Goal: Task Accomplishment & Management: Manage account settings

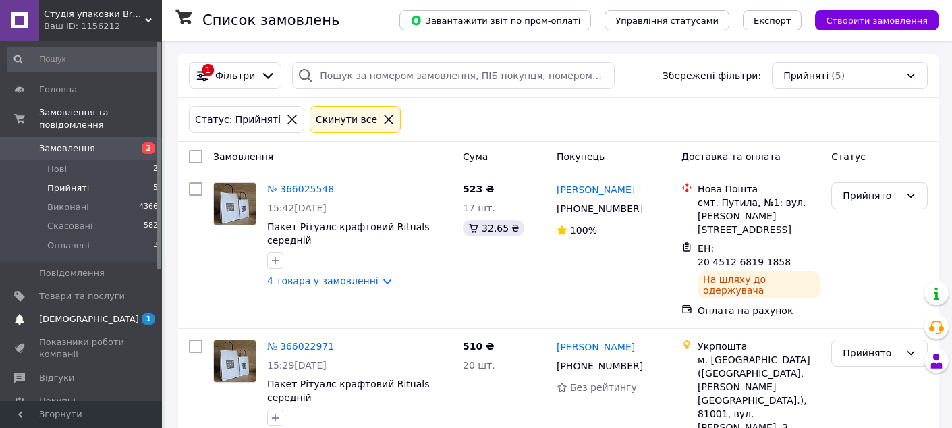
click at [105, 313] on span "[DEMOGRAPHIC_DATA]" at bounding box center [82, 319] width 86 height 12
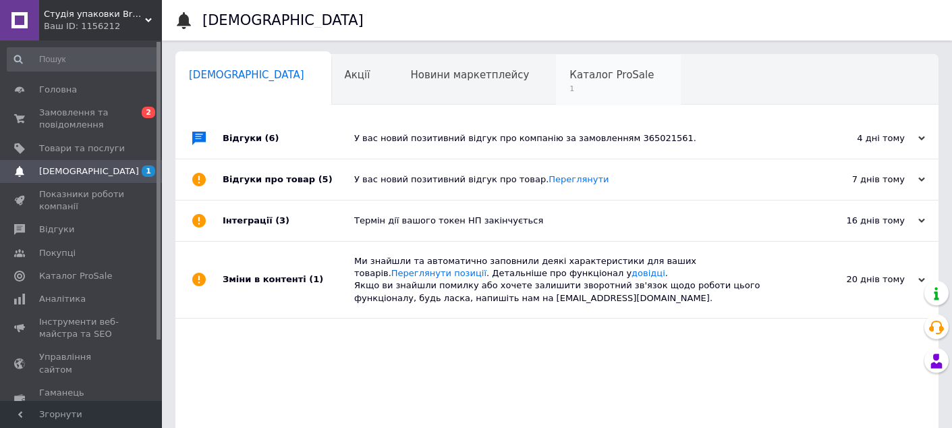
click at [570, 74] on span "Каталог ProSale" at bounding box center [612, 75] width 84 height 12
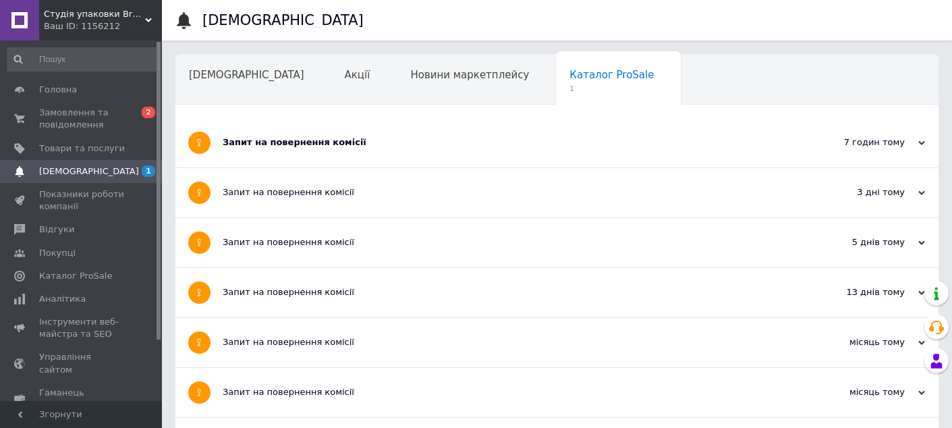
click at [419, 140] on div "Запит на повернення комісії" at bounding box center [507, 142] width 568 height 12
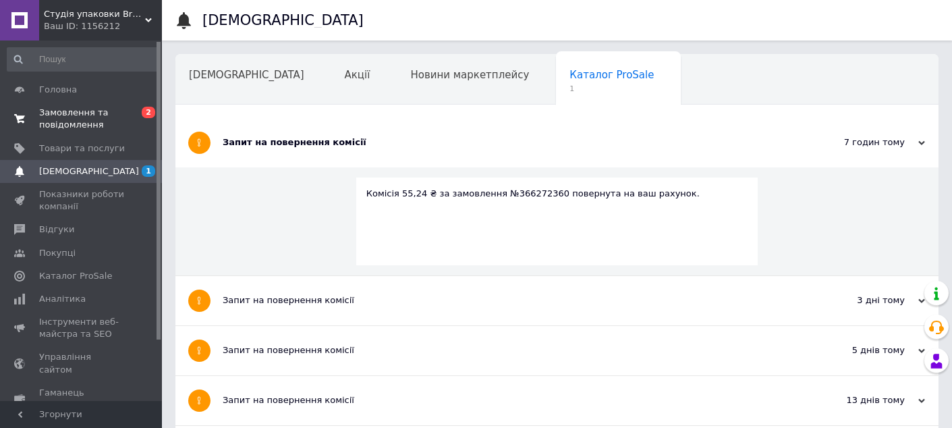
click at [72, 110] on span "Замовлення та повідомлення" at bounding box center [82, 119] width 86 height 24
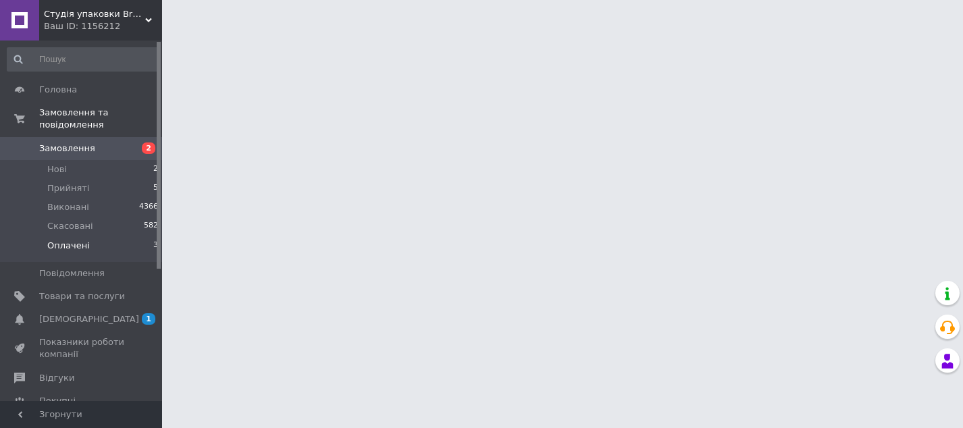
click at [117, 236] on li "Оплачені 3" at bounding box center [83, 249] width 166 height 26
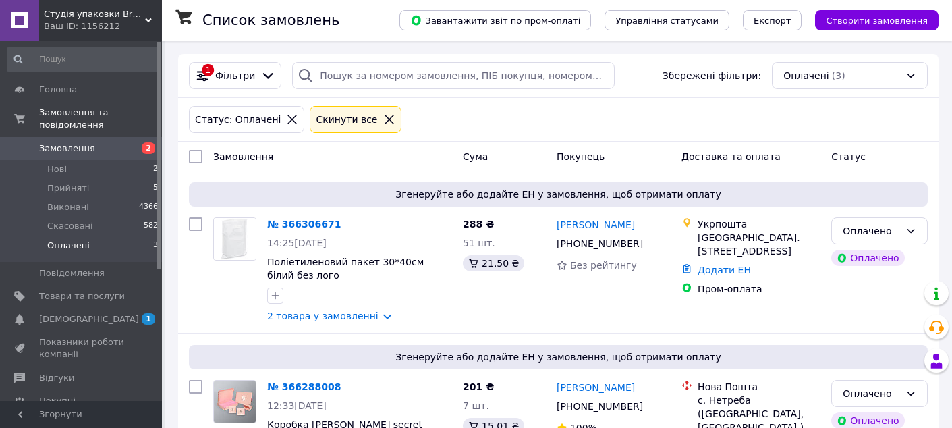
click at [88, 236] on li "Оплачені 3" at bounding box center [83, 249] width 166 height 26
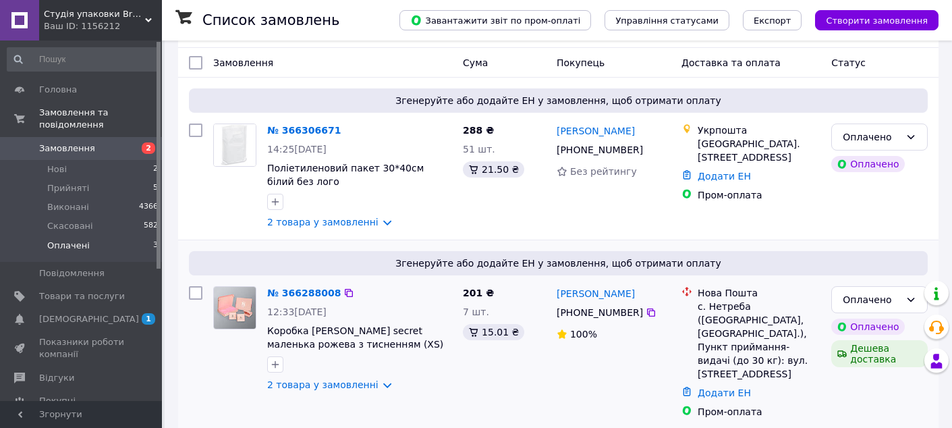
scroll to position [246, 0]
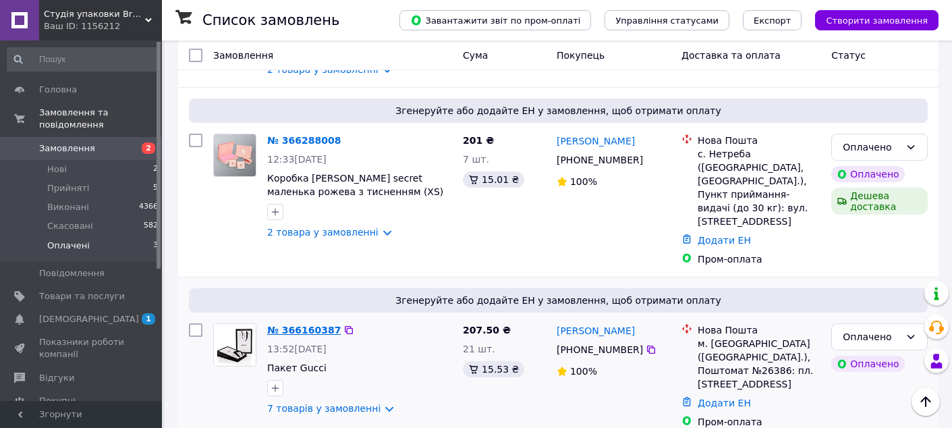
click at [294, 325] on link "№ 366160387" at bounding box center [304, 330] width 74 height 11
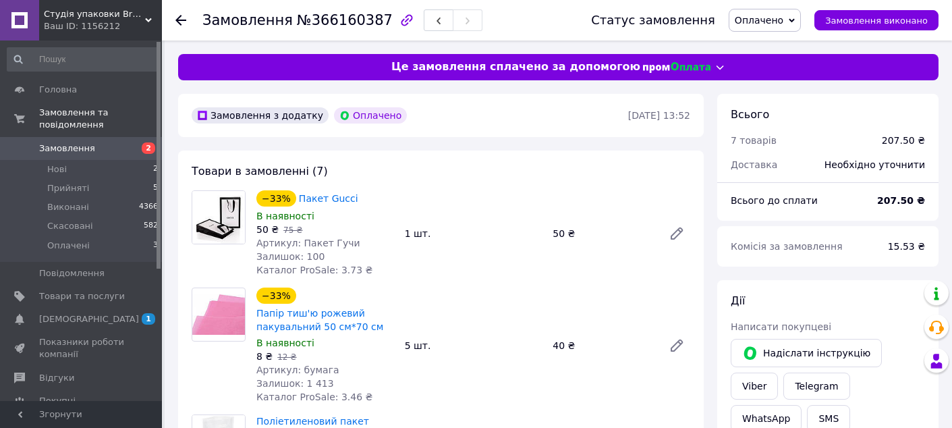
click at [774, 15] on span "Оплачено" at bounding box center [759, 20] width 49 height 11
click at [786, 43] on li "Прийнято" at bounding box center [765, 47] width 71 height 20
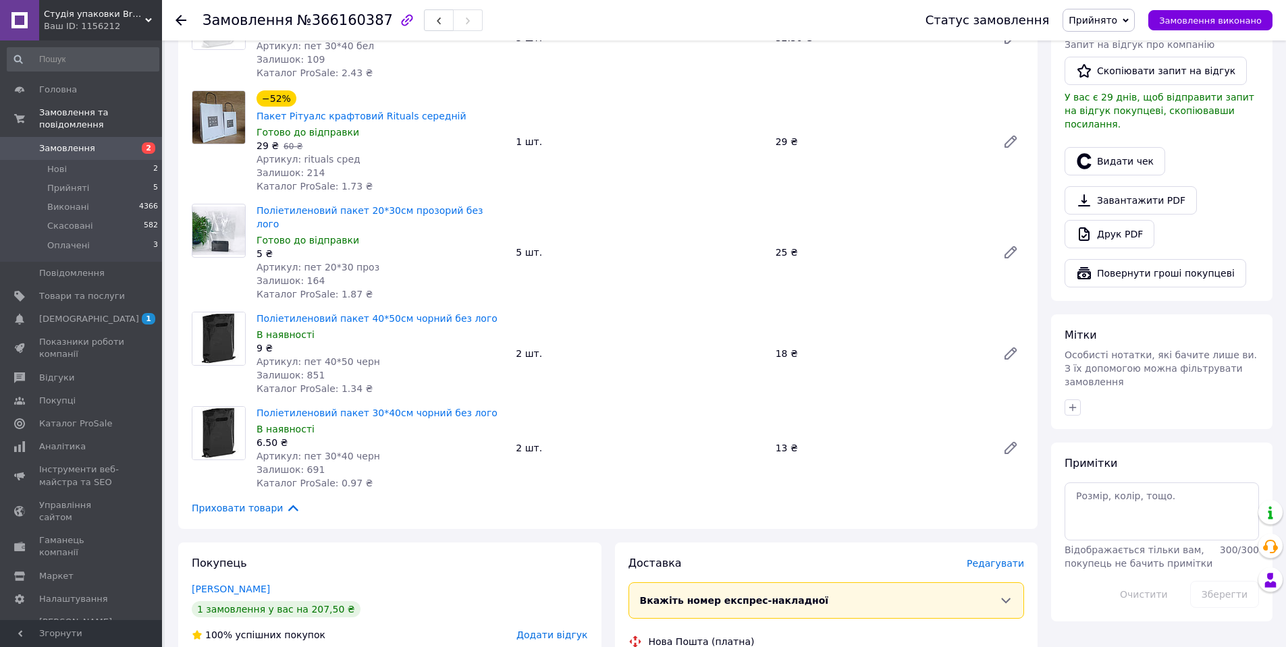
scroll to position [743, 0]
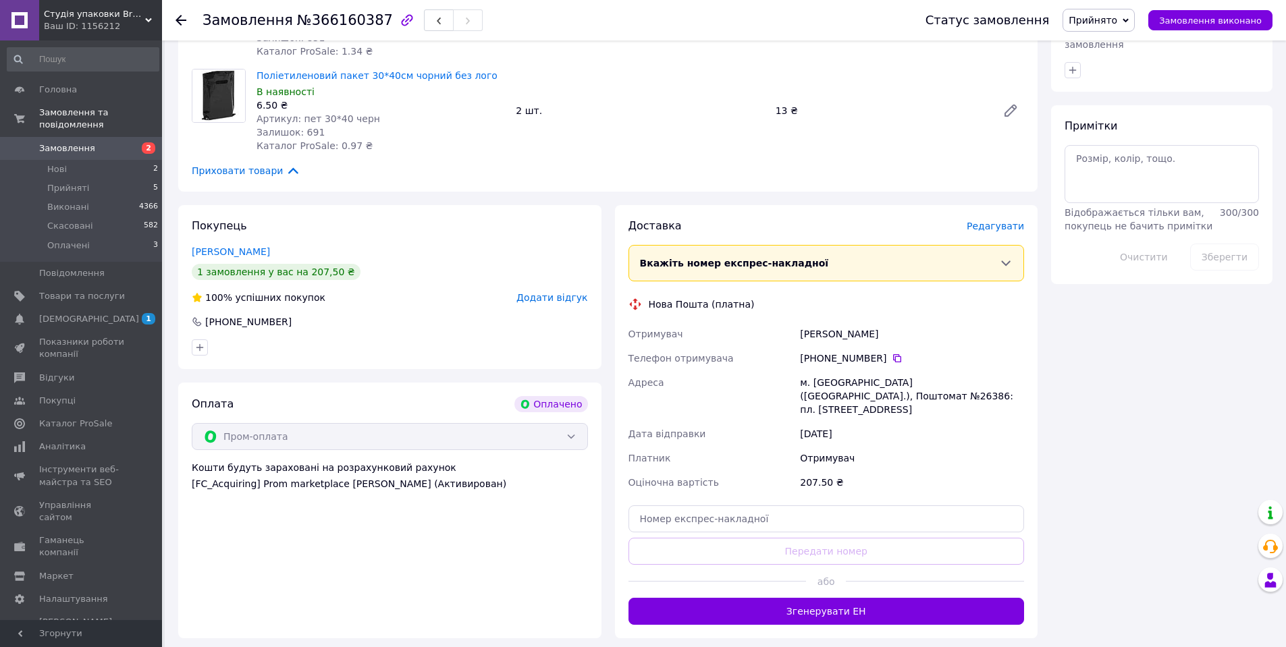
click at [836, 322] on div "Негрішна Ліза" at bounding box center [912, 334] width 230 height 24
copy div "Негрішна Ліза"
click at [817, 371] on div "м. Київ (Київська обл.), Поштомат №26386: пл. Святошинська, 1, біля відділення …" at bounding box center [912, 396] width 230 height 51
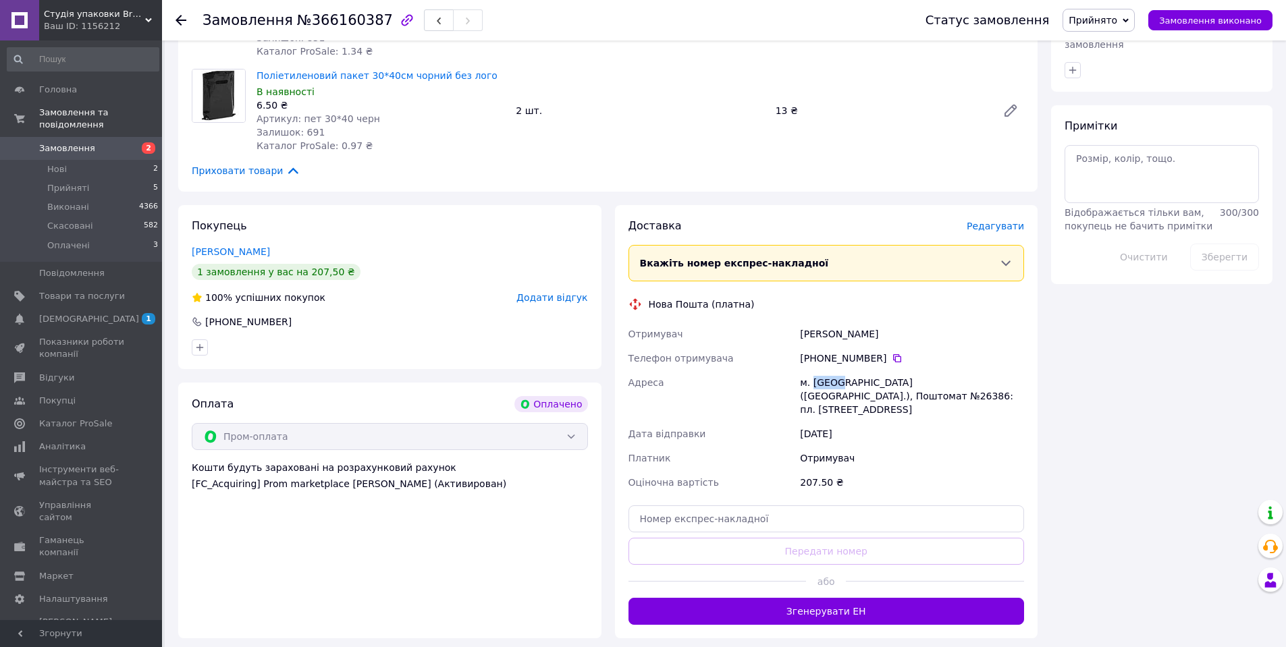
click at [817, 371] on div "м. Київ (Київська обл.), Поштомат №26386: пл. Святошинська, 1, біля відділення …" at bounding box center [912, 396] width 230 height 51
copy div "Київ"
drag, startPoint x: 900, startPoint y: 336, endPoint x: 982, endPoint y: 342, distance: 81.9
click at [962, 371] on div "м. Київ (Київська обл.), Поштомат №26386: пл. Святошинська, 1, біля відділення …" at bounding box center [912, 396] width 230 height 51
copy div "Поштомат №26386"
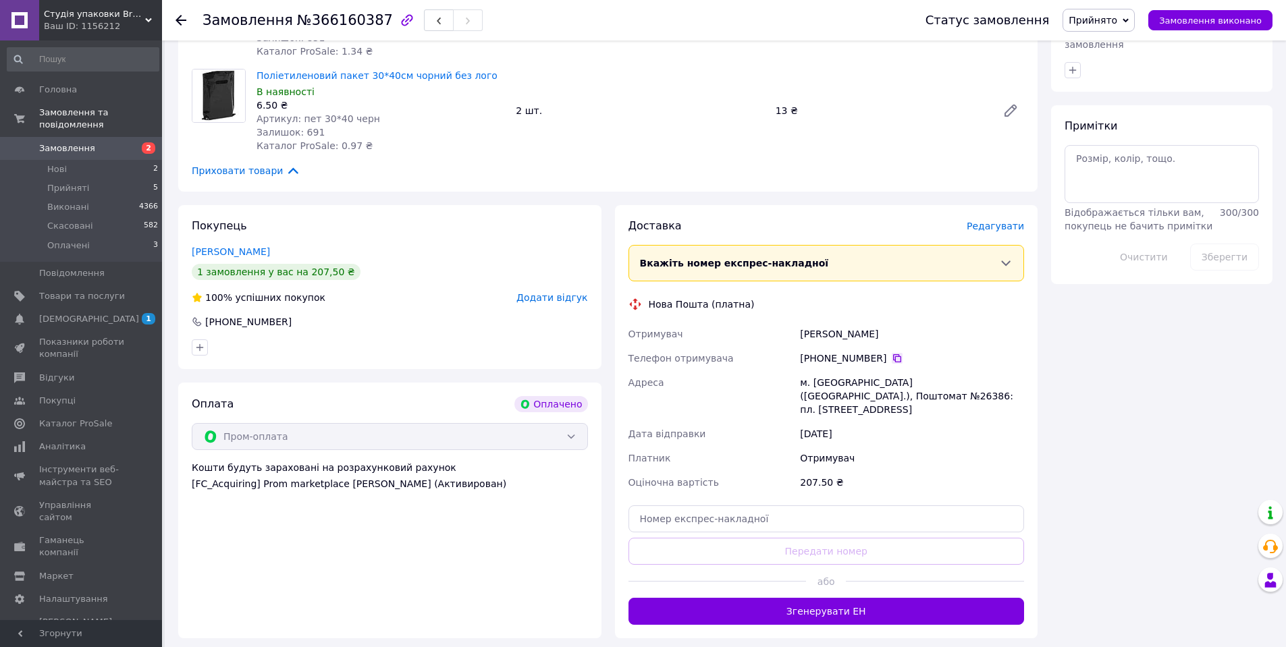
click at [892, 353] on icon at bounding box center [897, 358] width 11 height 11
click at [86, 236] on li "Оплачені 3" at bounding box center [83, 249] width 166 height 26
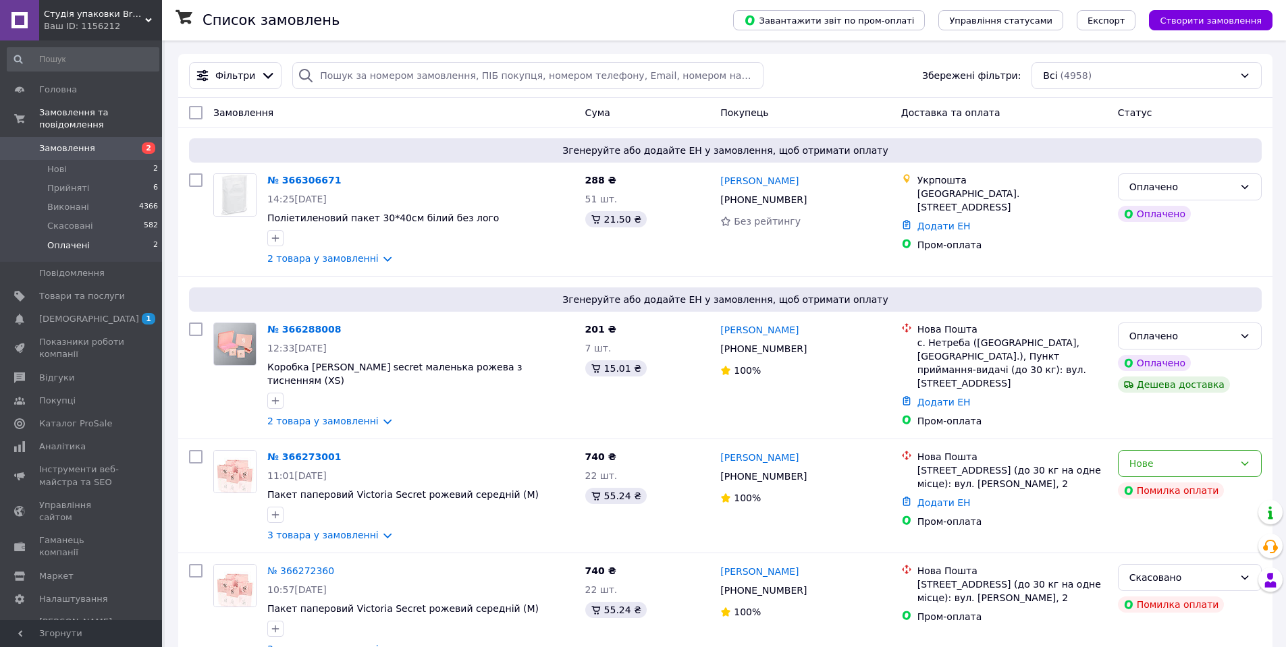
click at [108, 236] on li "Оплачені 2" at bounding box center [83, 249] width 166 height 26
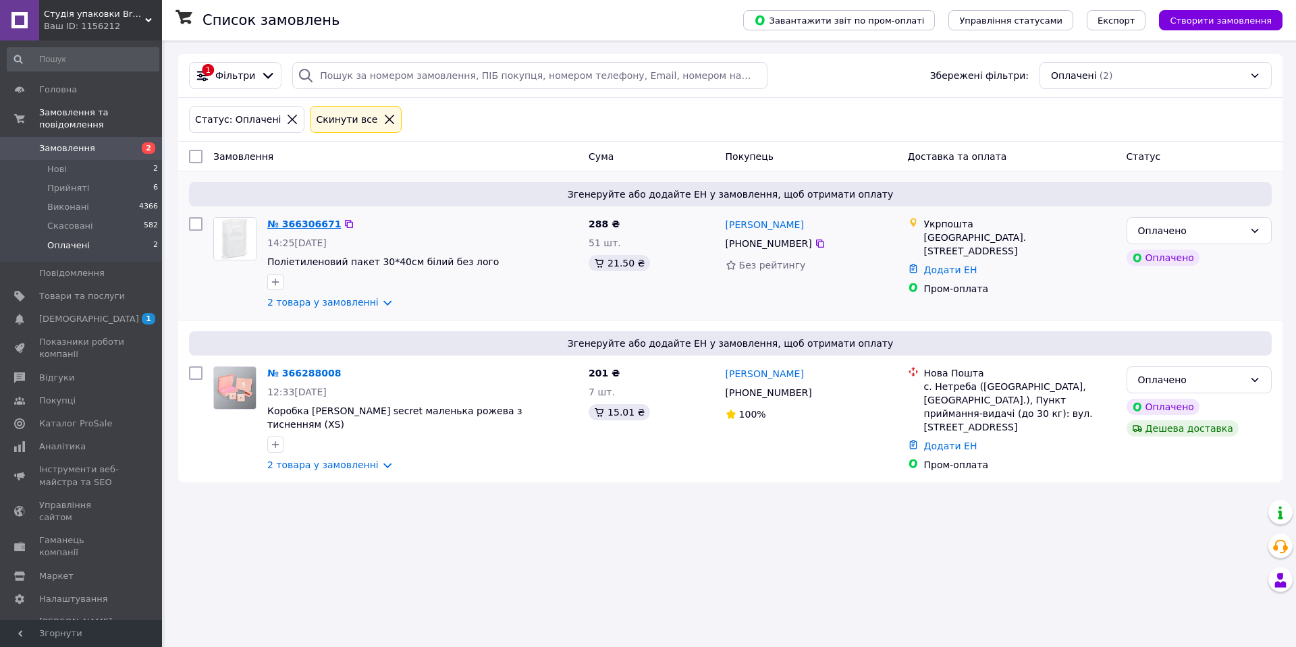
click at [326, 226] on link "№ 366306671" at bounding box center [304, 224] width 74 height 11
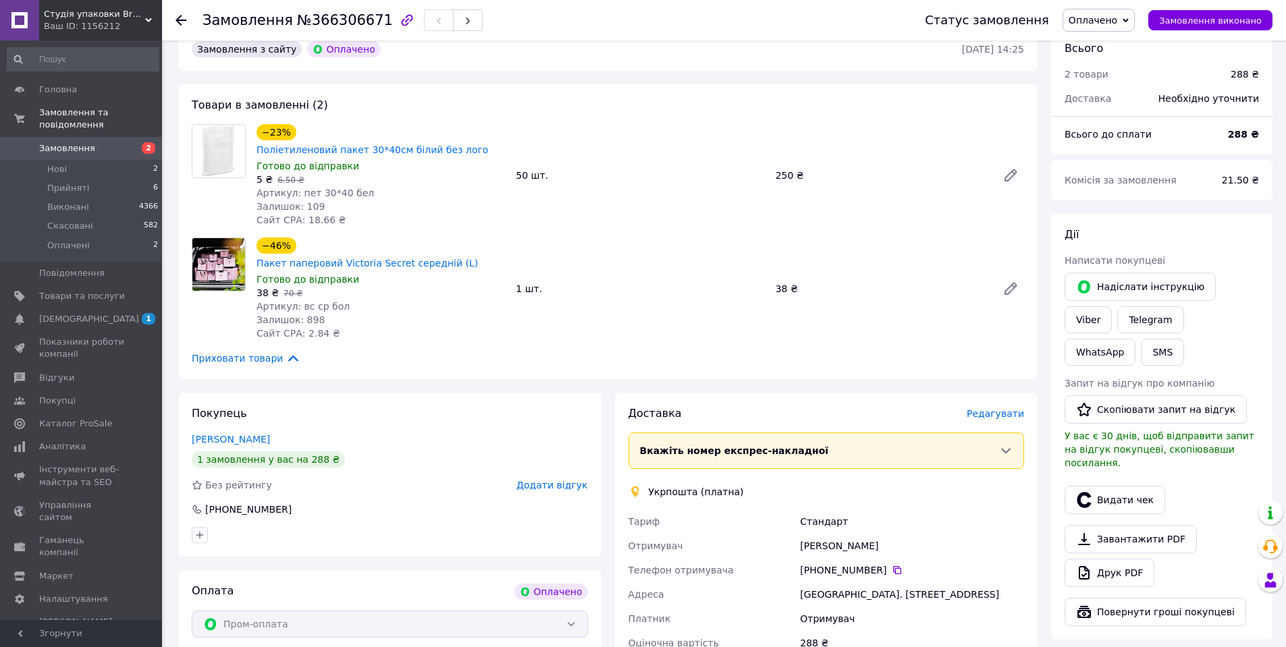
scroll to position [270, 0]
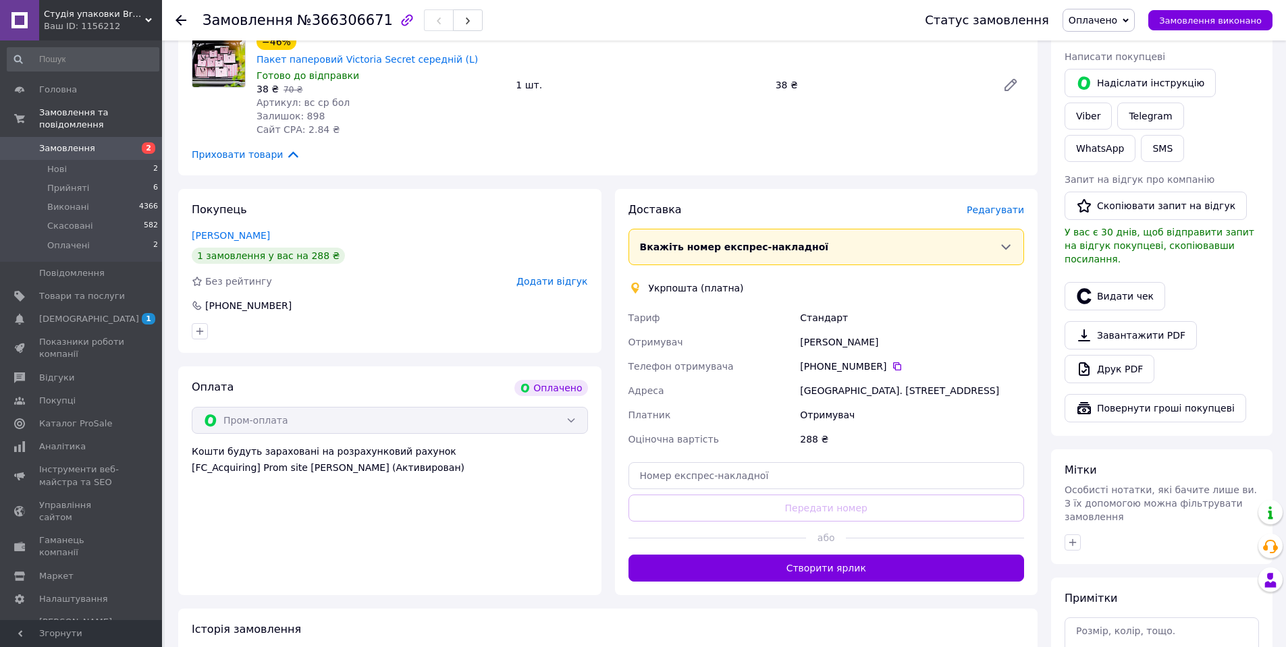
click at [662, 281] on div "Укрпошта (платна)" at bounding box center [696, 288] width 102 height 14
copy div "Укрпошта"
click at [845, 330] on div "Валерія Марченко" at bounding box center [912, 342] width 230 height 24
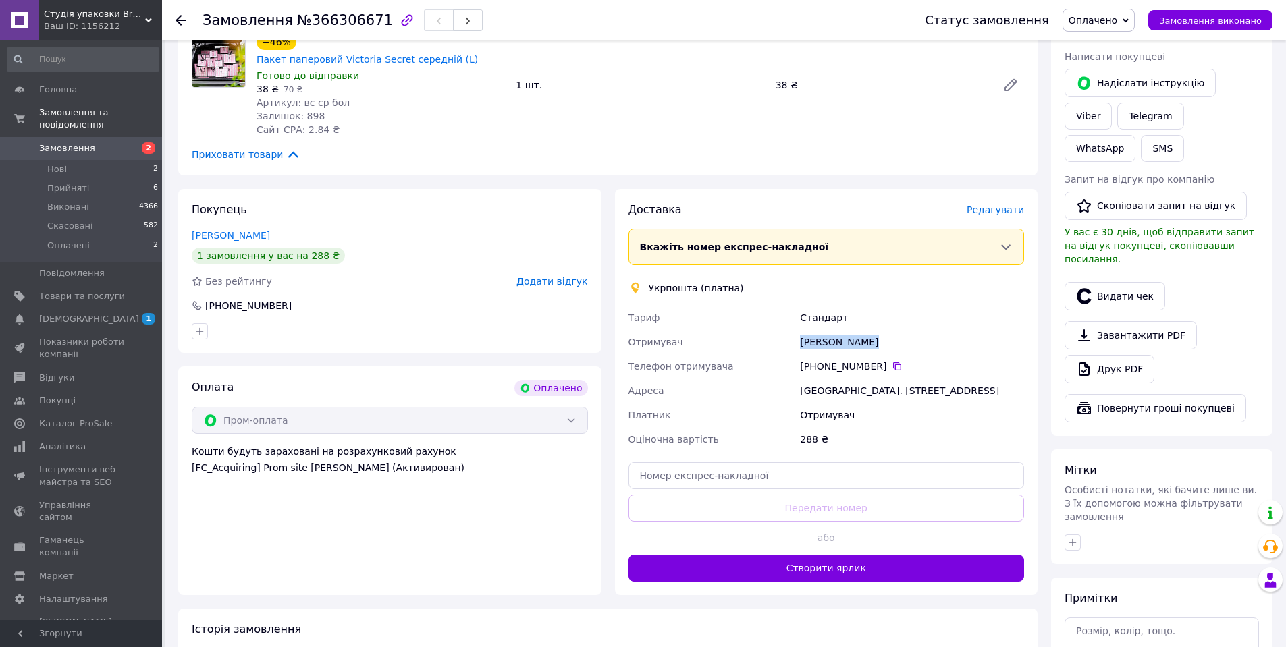
click at [845, 330] on div "Валерія Марченко" at bounding box center [912, 342] width 230 height 24
copy div "Валерія Марченко"
drag, startPoint x: 800, startPoint y: 357, endPoint x: 872, endPoint y: 355, distance: 72.3
click at [872, 379] on div "Баштанка, 56101, вул. Театральна, 15" at bounding box center [912, 391] width 230 height 24
copy div "Баштанка, 56101"
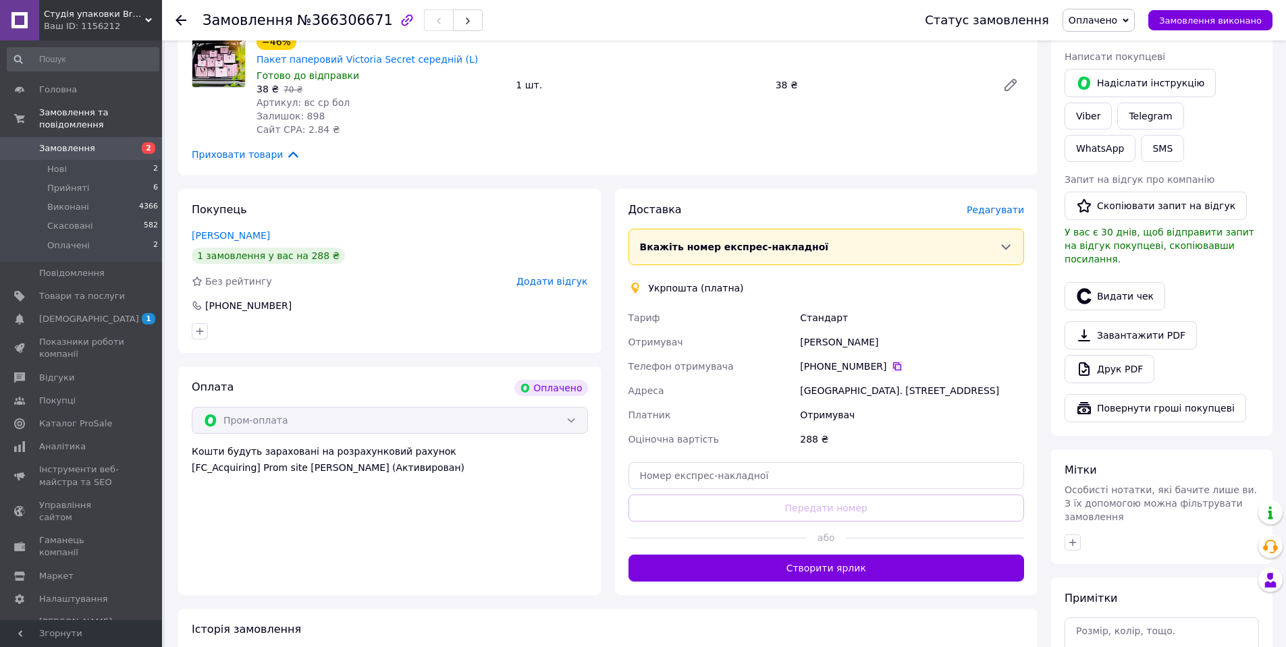
click at [892, 361] on icon at bounding box center [897, 366] width 11 height 11
click at [962, 11] on span "Оплачено" at bounding box center [1099, 20] width 72 height 23
click at [962, 47] on li "Прийнято" at bounding box center [1098, 47] width 71 height 20
click at [118, 236] on li "Оплачені 2" at bounding box center [83, 249] width 166 height 26
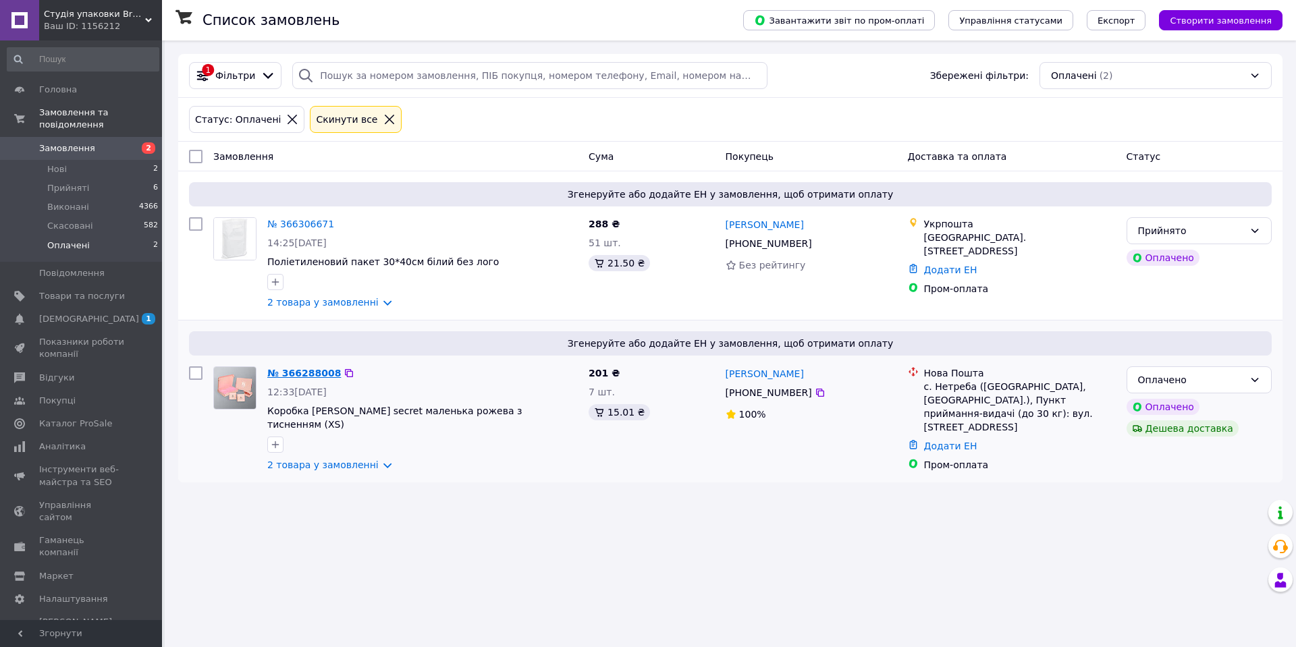
click at [290, 369] on link "№ 366288008" at bounding box center [304, 373] width 74 height 11
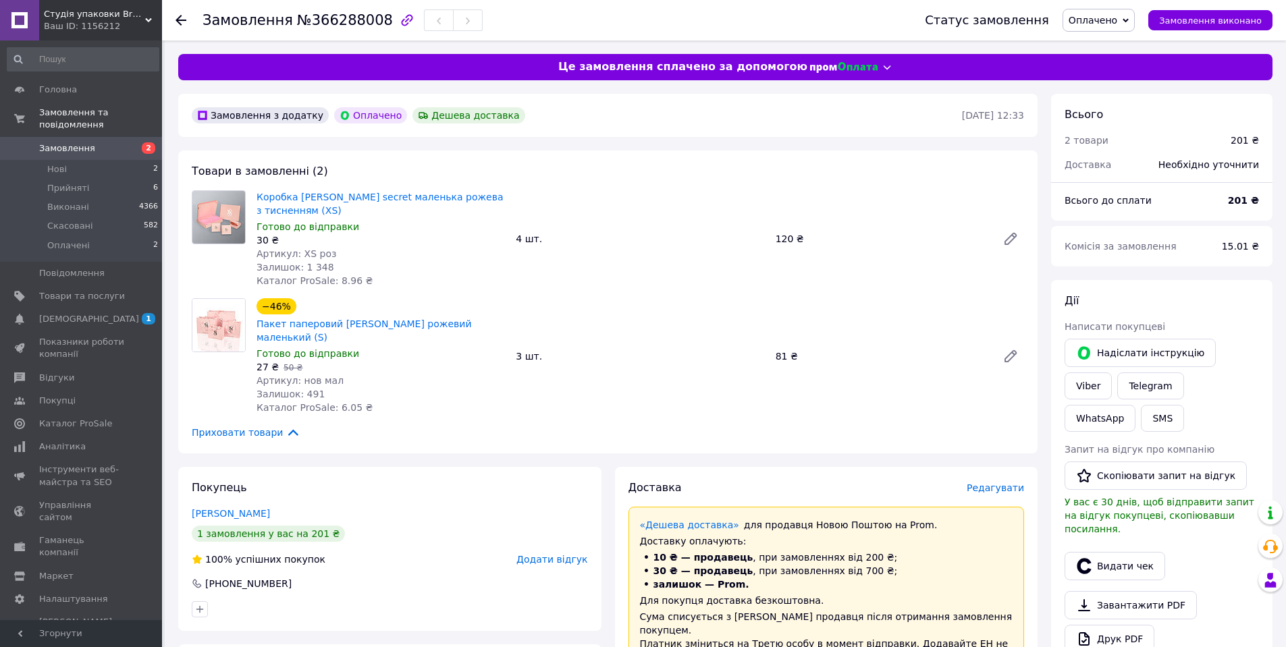
click at [962, 11] on span "Оплачено" at bounding box center [1099, 20] width 72 height 23
click at [962, 43] on li "Прийнято" at bounding box center [1098, 47] width 71 height 20
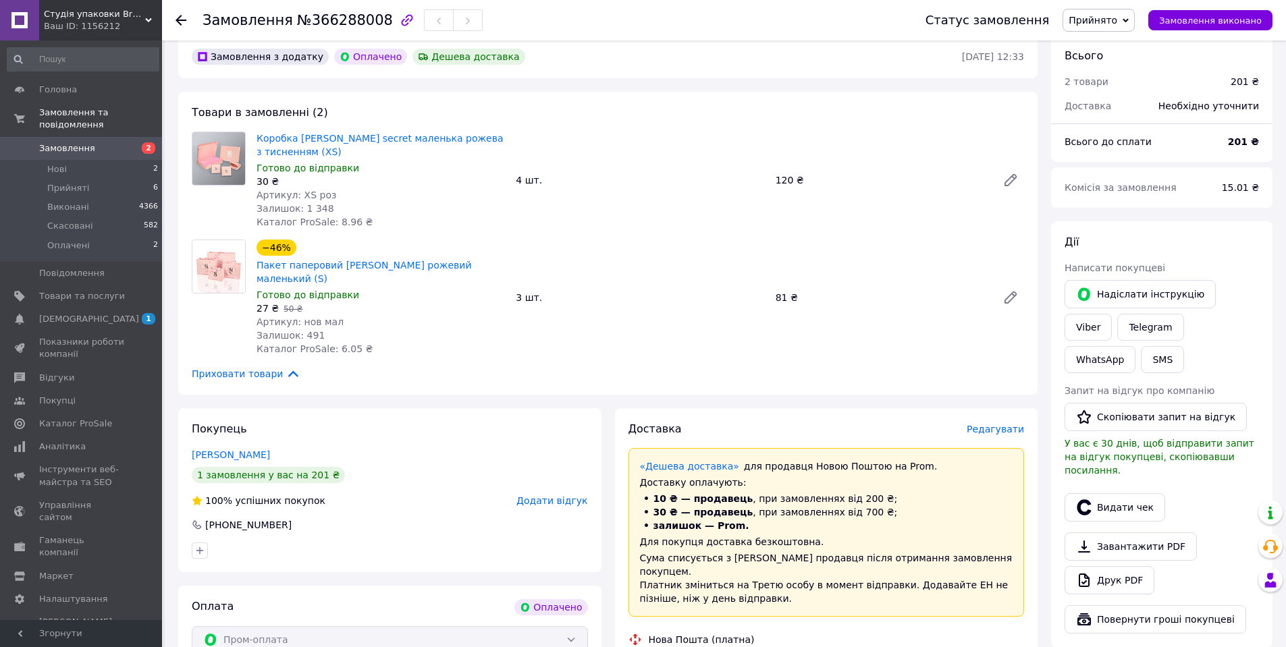
scroll to position [203, 0]
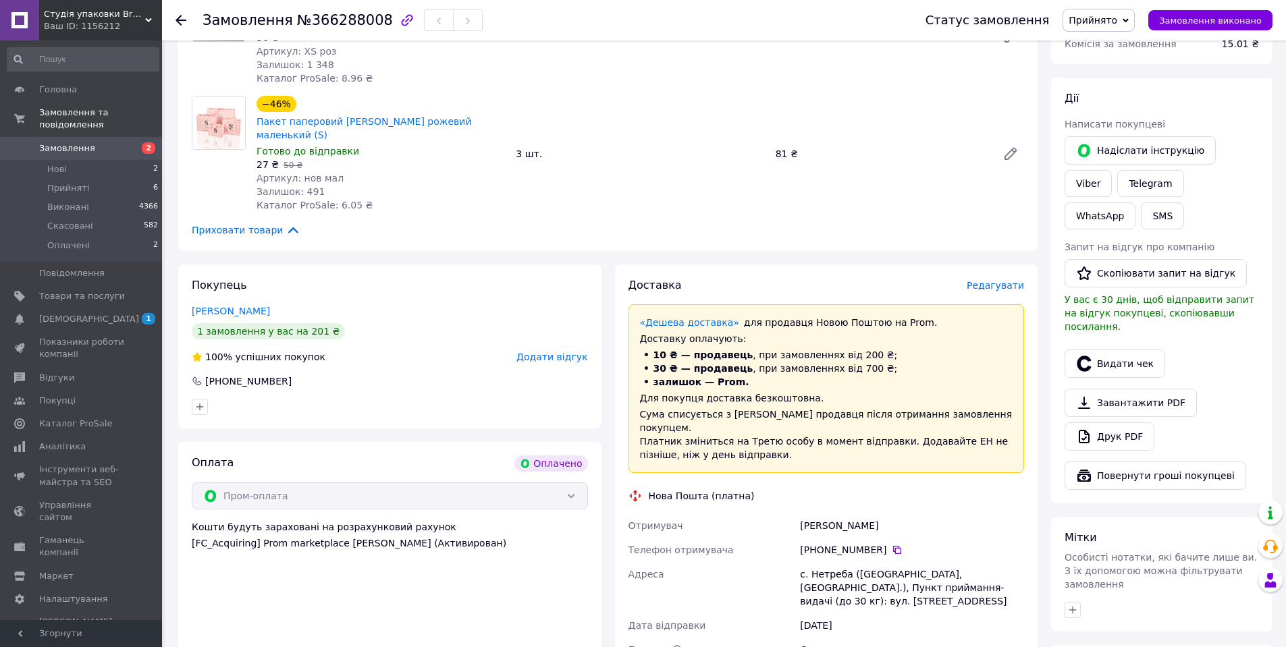
click at [860, 427] on div "Корнійчук Анастасія" at bounding box center [912, 526] width 230 height 24
copy div "Корнійчук Анастасія"
click at [892, 427] on icon at bounding box center [897, 550] width 11 height 11
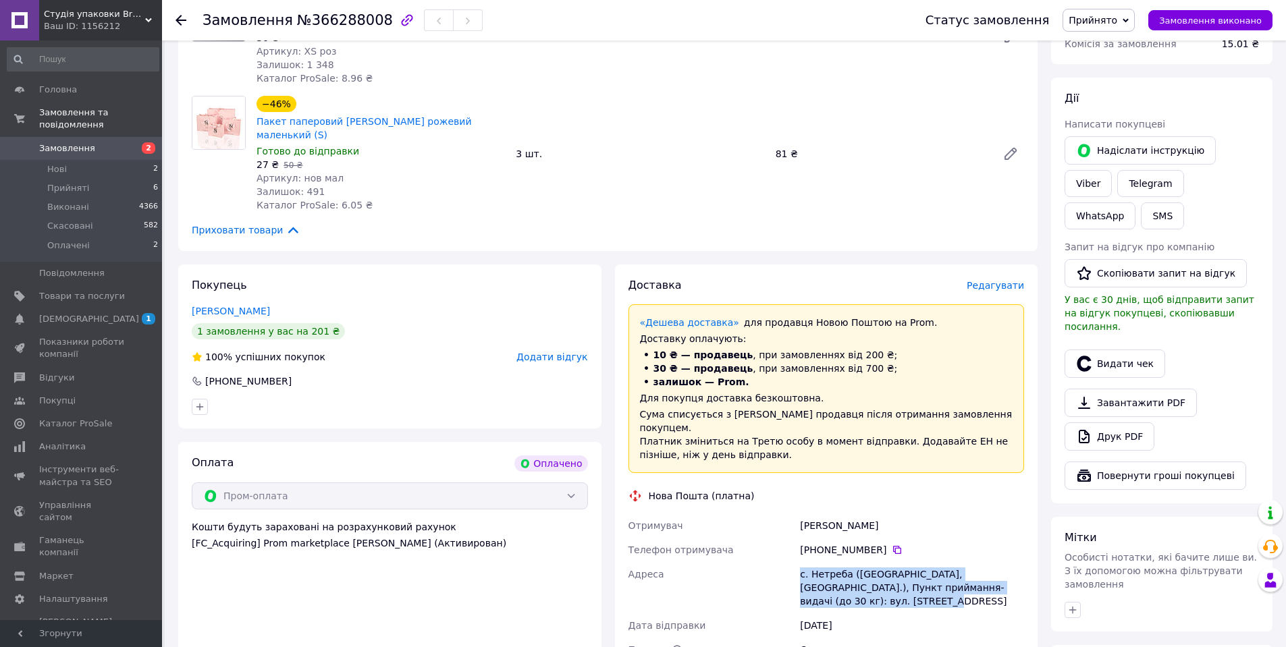
drag, startPoint x: 799, startPoint y: 560, endPoint x: 884, endPoint y: 593, distance: 90.9
click at [884, 427] on div "с. Нетреба (Рівненська обл., Сарненський р-н.), Пункт приймання-видачі (до 30 к…" at bounding box center [912, 587] width 230 height 51
copy div "с. Нетреба (Рівненська обл., Сарненський р-н.), Пункт приймання-видачі (до 30 к…"
click at [120, 160] on li "Нові 2" at bounding box center [83, 169] width 166 height 19
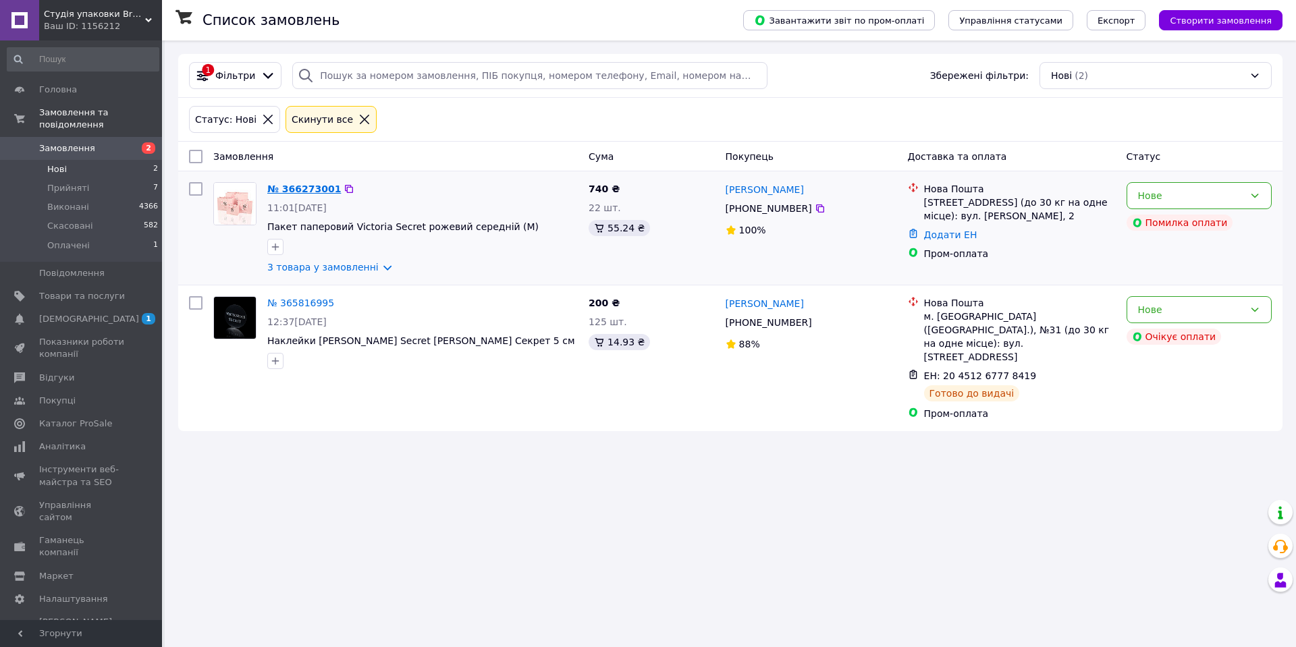
click at [277, 186] on link "№ 366273001" at bounding box center [304, 189] width 74 height 11
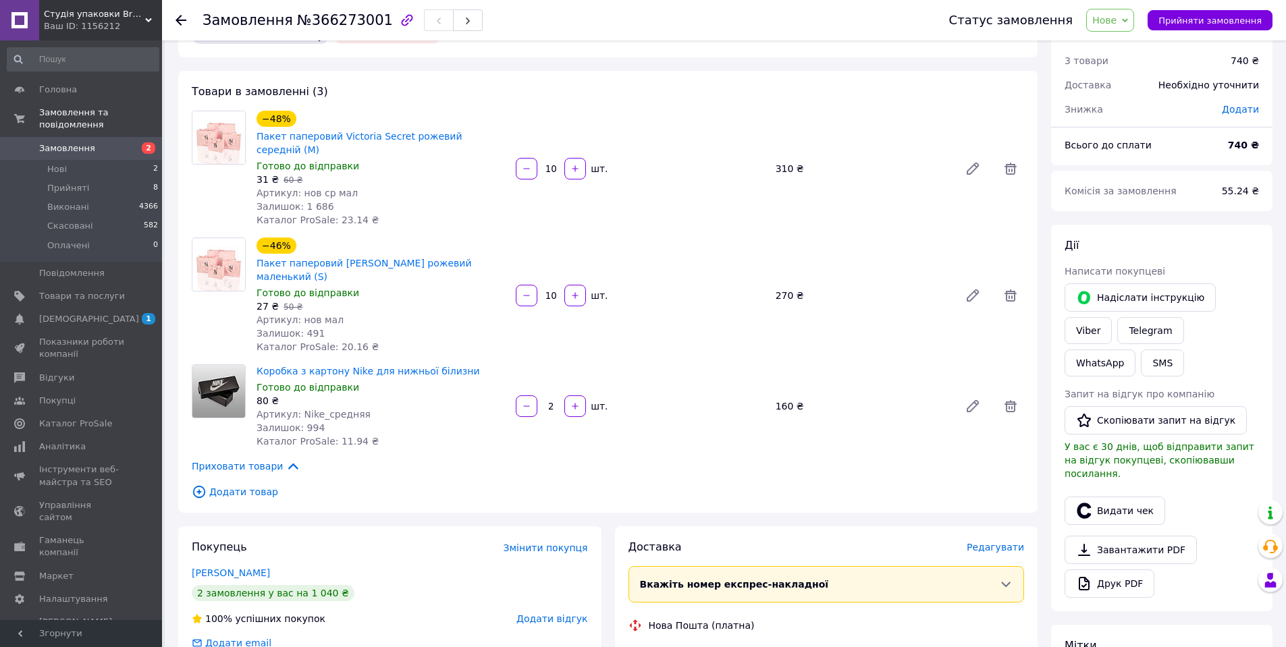
scroll to position [68, 0]
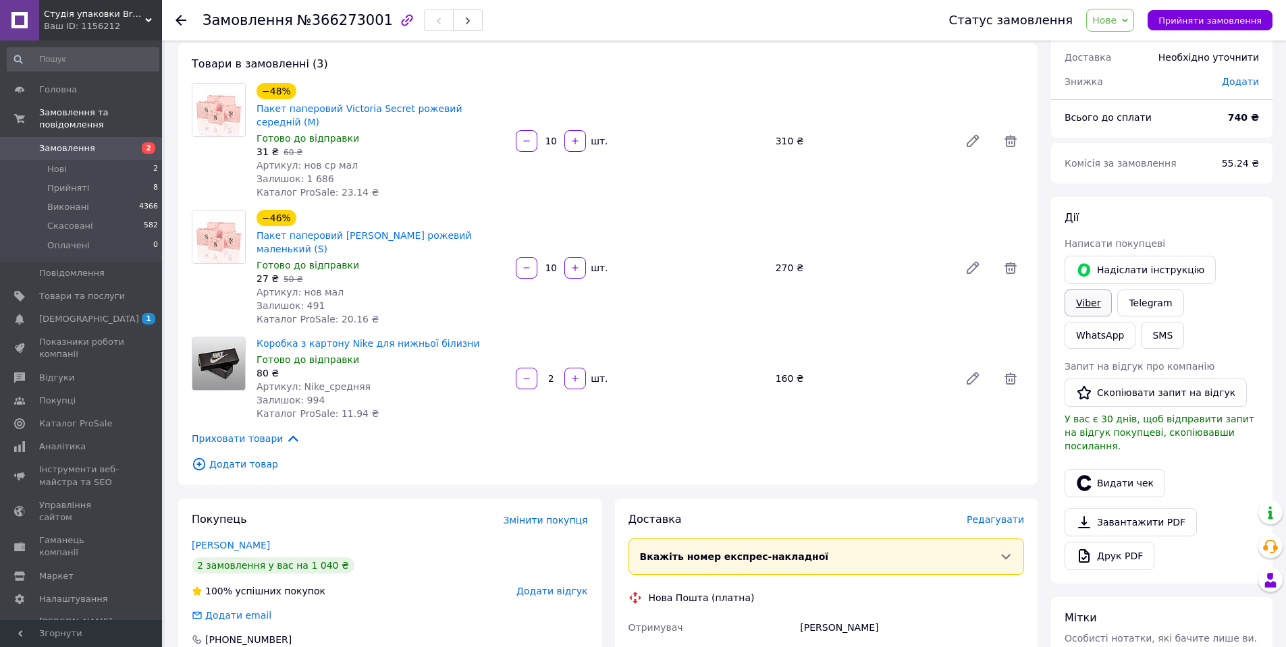
click at [962, 290] on link "Viber" at bounding box center [1088, 303] width 47 height 27
click at [101, 313] on span "[DEMOGRAPHIC_DATA]" at bounding box center [82, 319] width 86 height 12
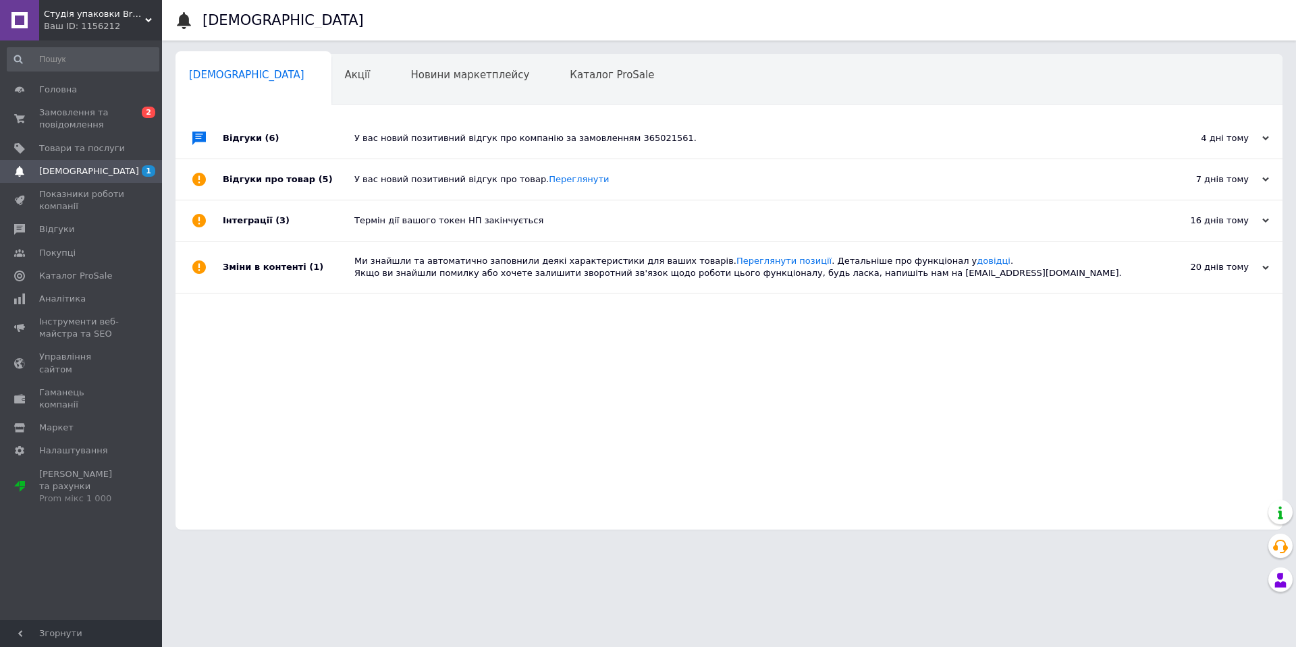
click at [962, 132] on div "4 дні тому" at bounding box center [1201, 138] width 135 height 12
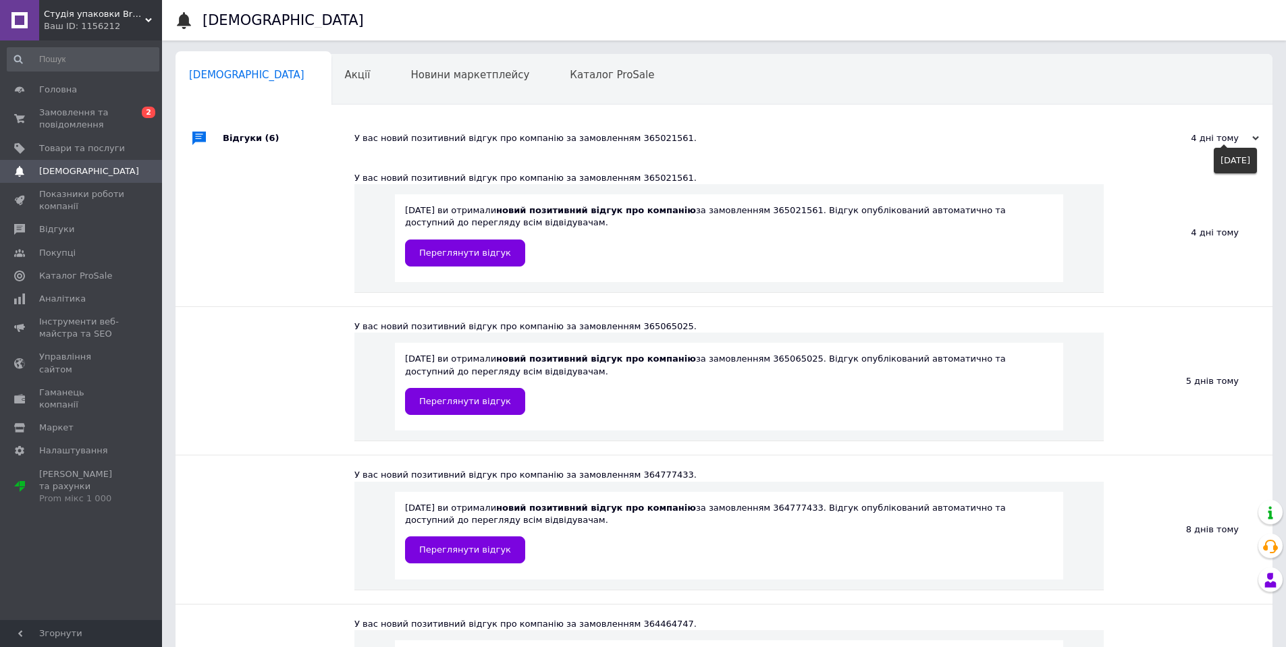
click at [962, 132] on div "4 дні тому" at bounding box center [1191, 138] width 135 height 12
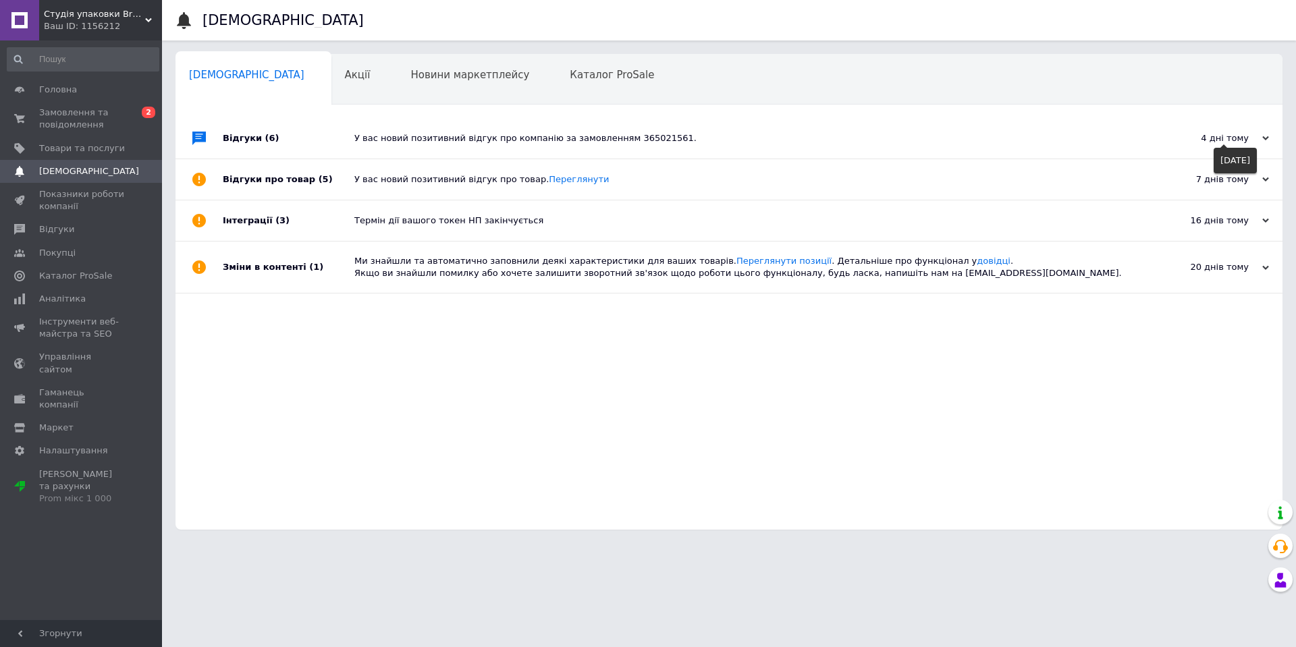
click at [962, 132] on div "4 дні тому" at bounding box center [1201, 138] width 135 height 12
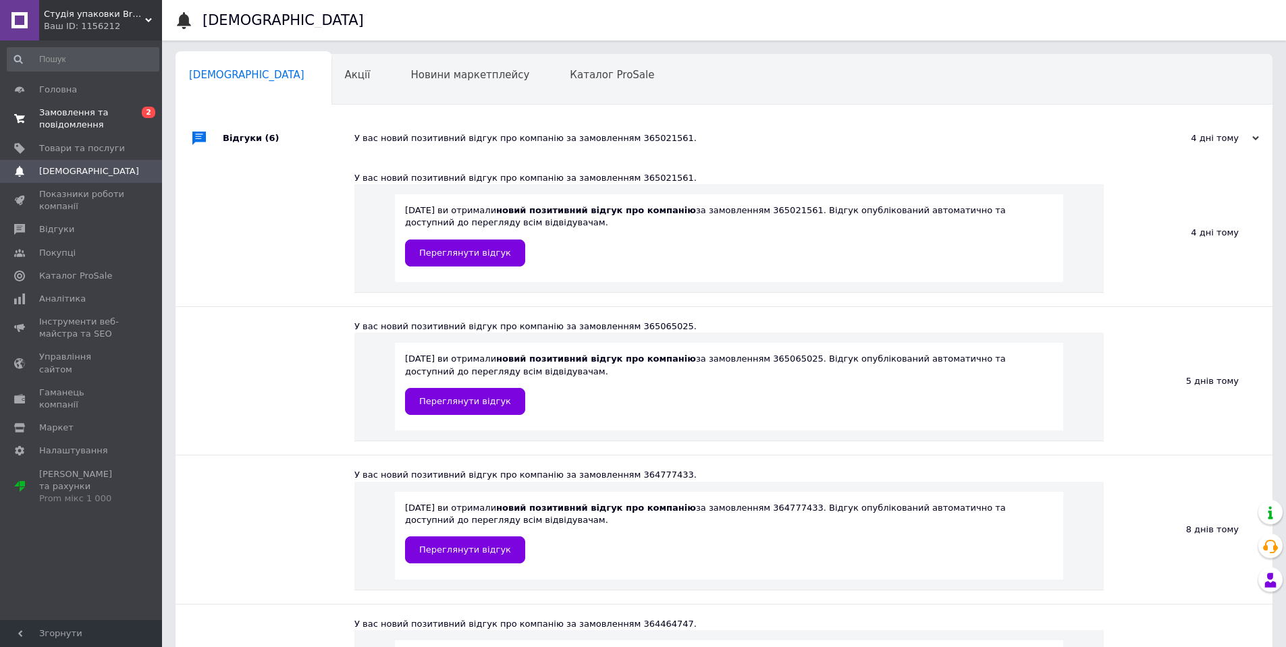
click at [62, 111] on span "Замовлення та повідомлення" at bounding box center [82, 119] width 86 height 24
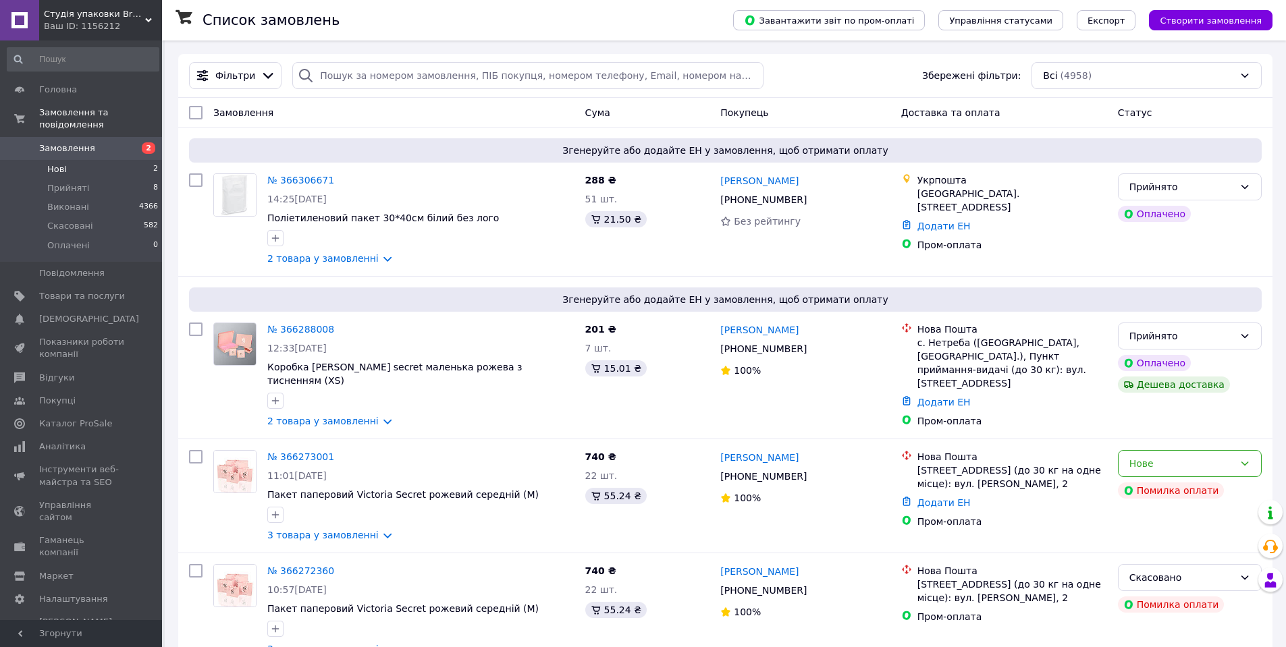
click at [137, 160] on li "Нові 2" at bounding box center [83, 169] width 166 height 19
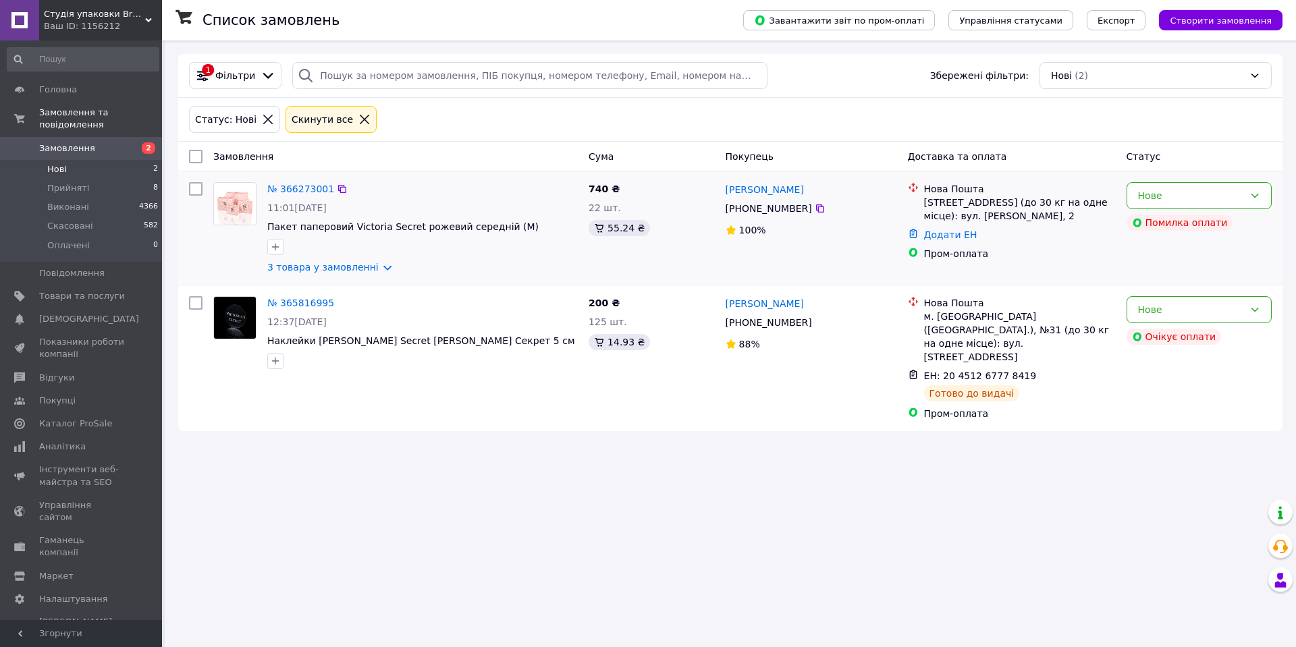
drag, startPoint x: 822, startPoint y: 190, endPoint x: 711, endPoint y: 197, distance: 111.0
click at [711, 197] on div "№ 366273001 11:01, 12.10.2025 Пакет паперовий Victoria Secret рожевий середній …" at bounding box center [731, 228] width 1094 height 103
copy div "22 шт. 55.24 ₴ Неля Мельниченко"
click at [815, 209] on icon at bounding box center [820, 208] width 11 height 11
drag, startPoint x: 922, startPoint y: 201, endPoint x: 981, endPoint y: 201, distance: 59.4
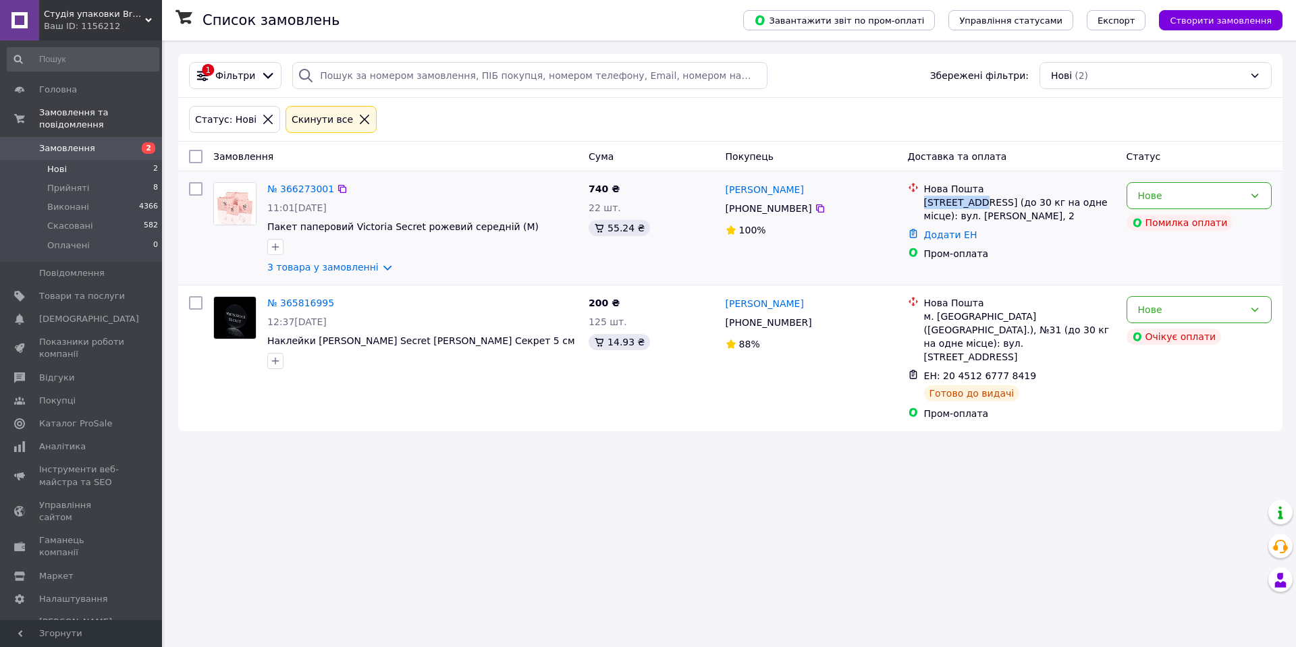
click at [962, 201] on div "Нова Пошта Бровари, №8 (до 30 кг на одне місце): вул. В’ячеслава Чорновола, 2" at bounding box center [1019, 202] width 197 height 41
copy div "Бровари, №8"
click at [962, 315] on div "Нове" at bounding box center [1199, 309] width 145 height 27
click at [962, 389] on li "Скасовано" at bounding box center [1199, 388] width 144 height 24
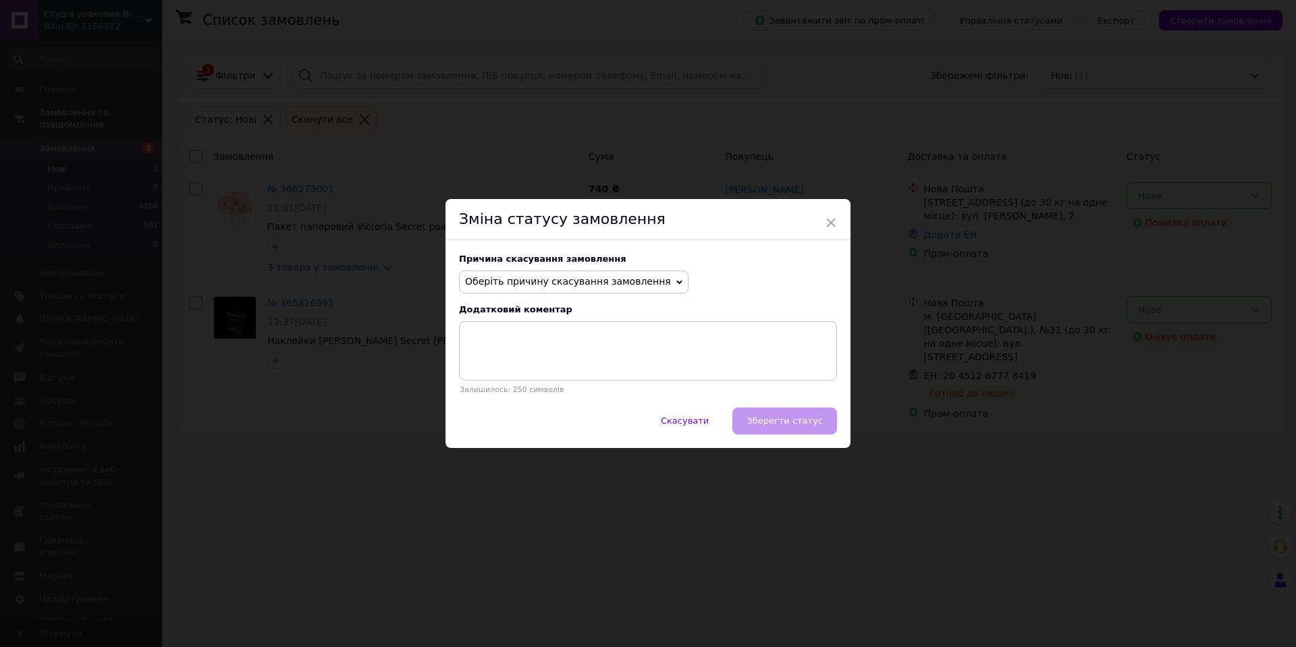
click at [590, 289] on span "Оберіть причину скасування замовлення" at bounding box center [574, 282] width 230 height 23
click at [562, 350] on li "Оплата не надійшла" at bounding box center [574, 346] width 228 height 19
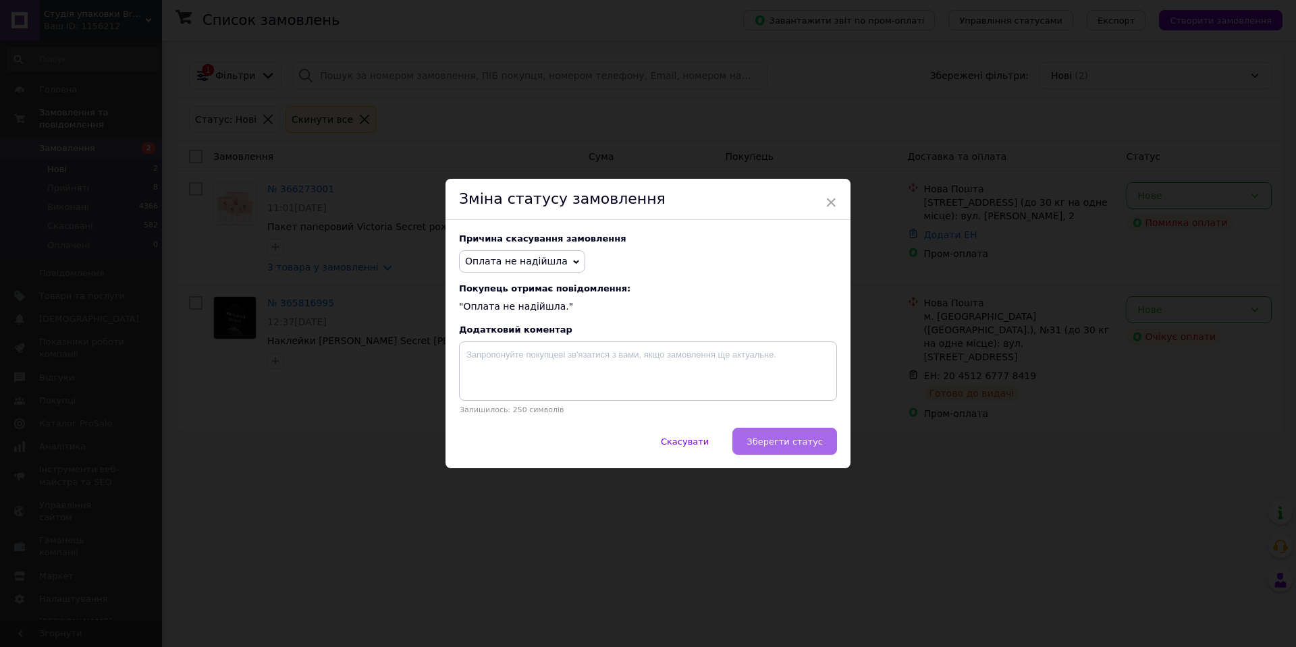
click at [783, 427] on span "Зберегти статус" at bounding box center [785, 442] width 76 height 10
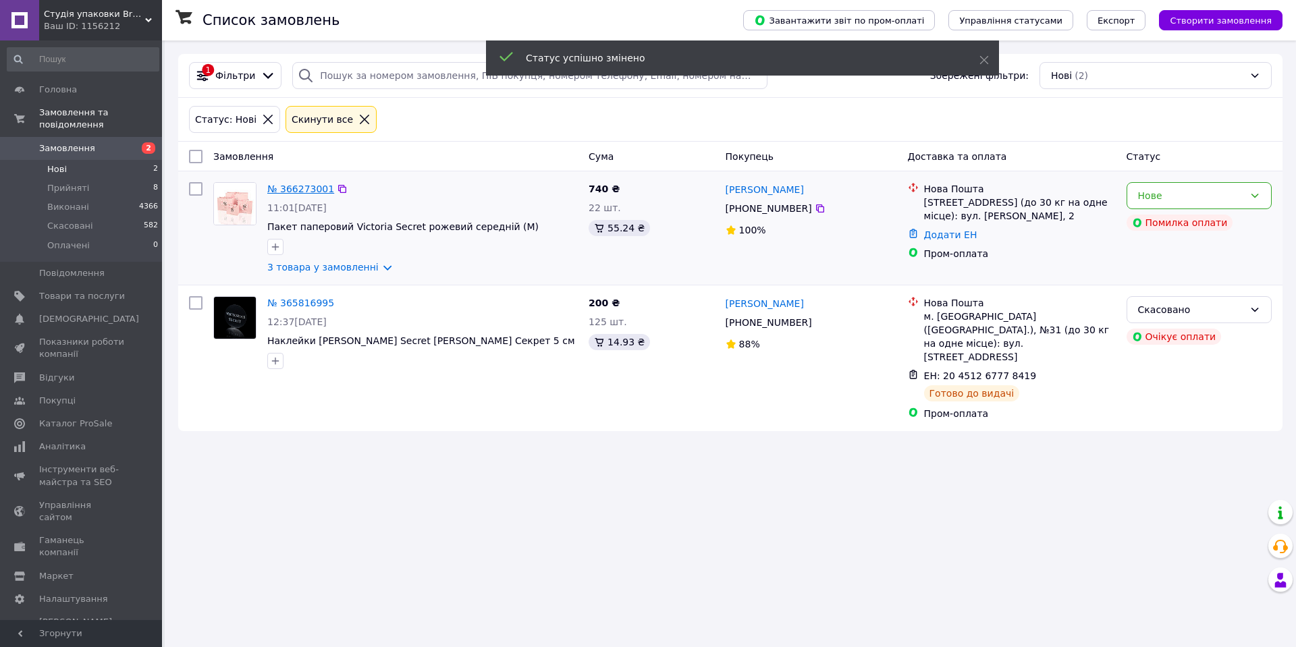
click at [317, 190] on link "№ 366273001" at bounding box center [300, 189] width 67 height 11
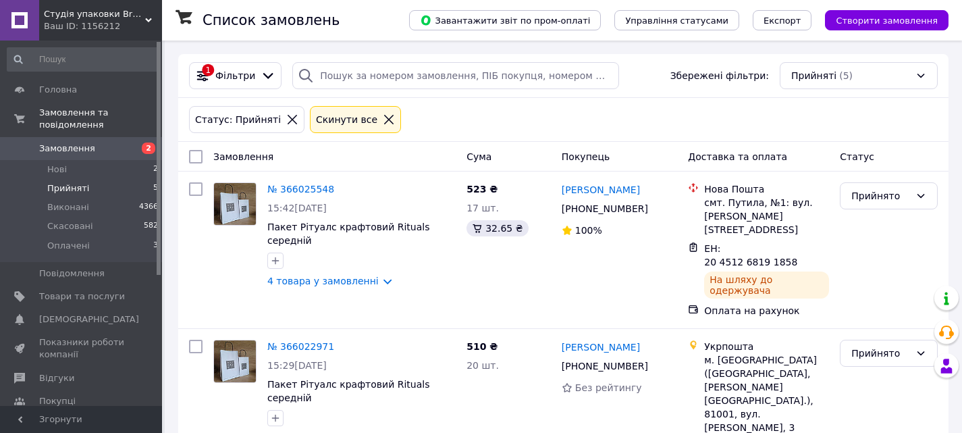
click at [113, 179] on li "Прийняті 5" at bounding box center [83, 188] width 166 height 19
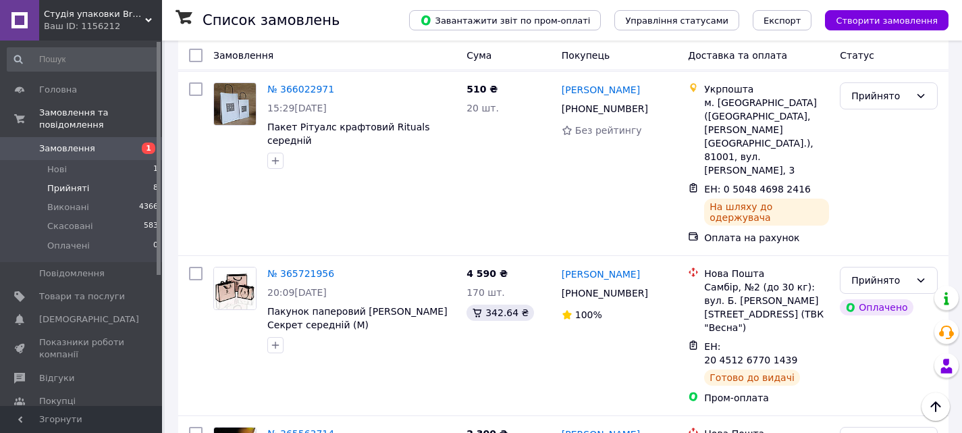
scroll to position [772, 0]
click at [119, 160] on li "Нові 1" at bounding box center [83, 169] width 166 height 19
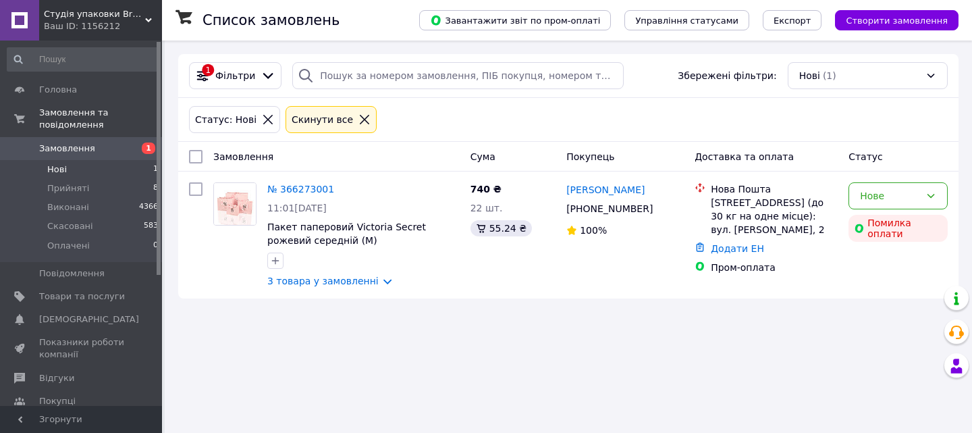
drag, startPoint x: 295, startPoint y: 191, endPoint x: 324, endPoint y: 210, distance: 34.6
click at [294, 191] on link "№ 366273001" at bounding box center [300, 189] width 67 height 11
